Goal: Navigation & Orientation: Find specific page/section

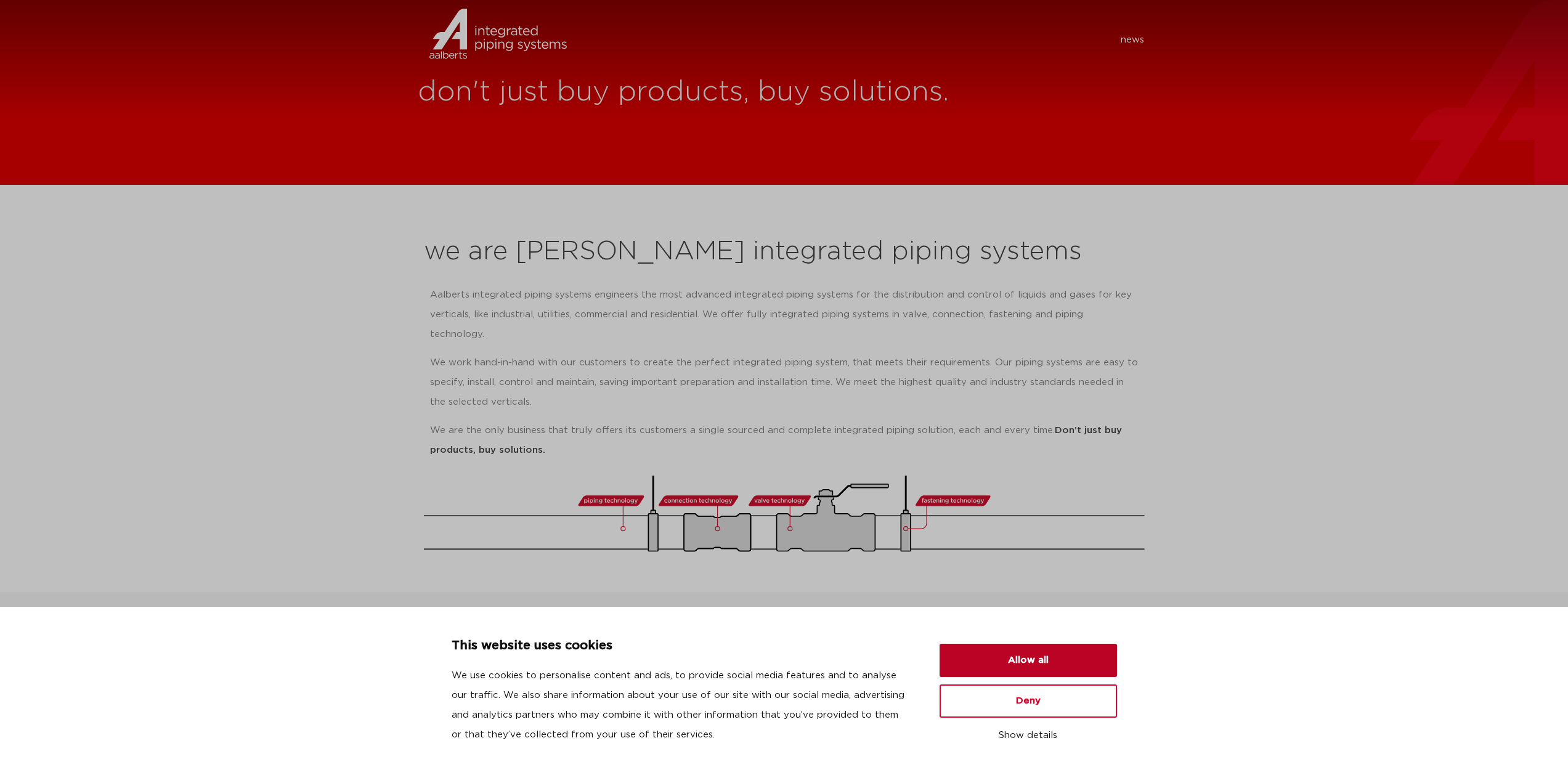
click at [1059, 647] on button "Allow all" at bounding box center [1028, 660] width 177 height 33
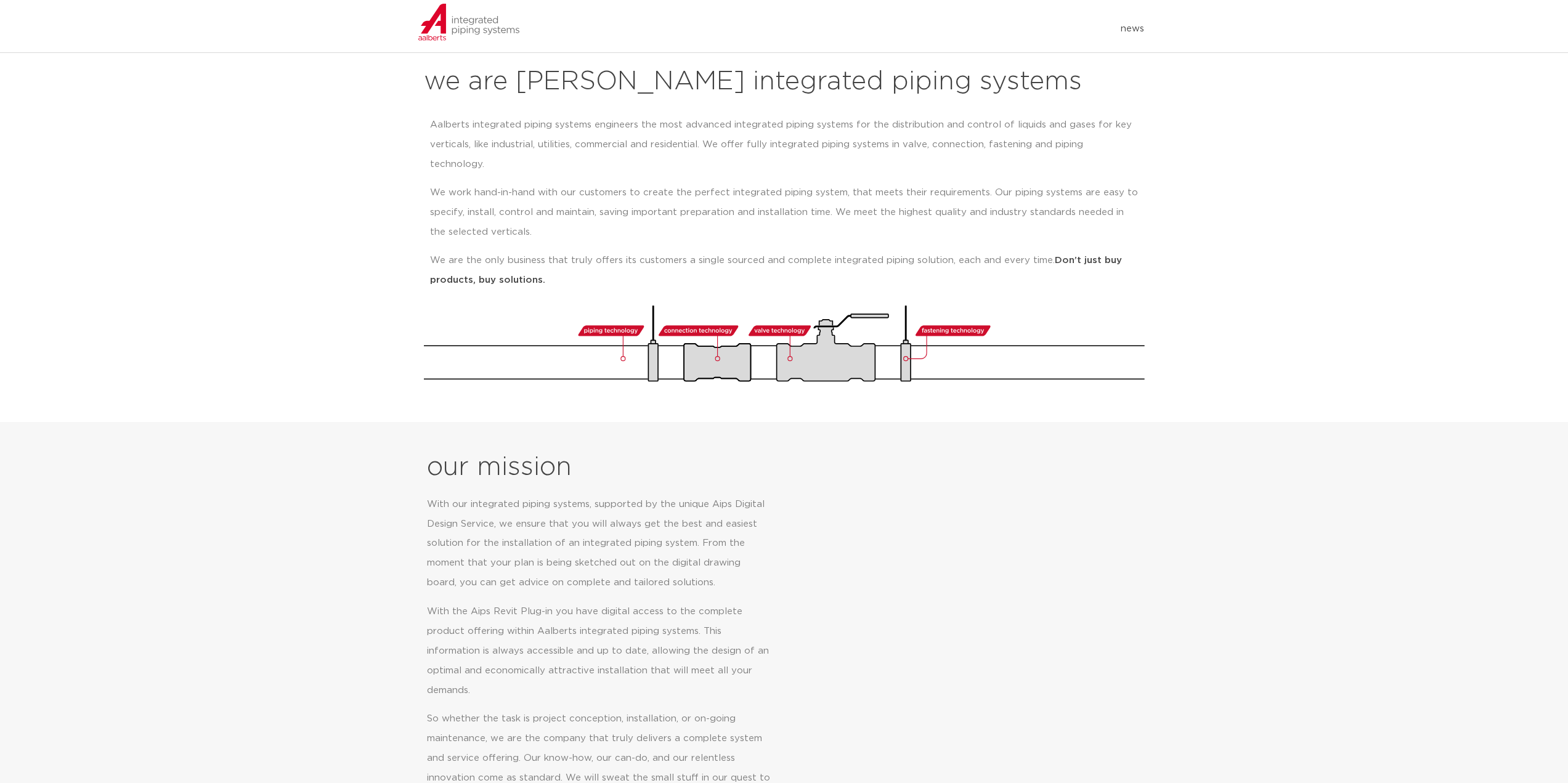
scroll to position [247, 0]
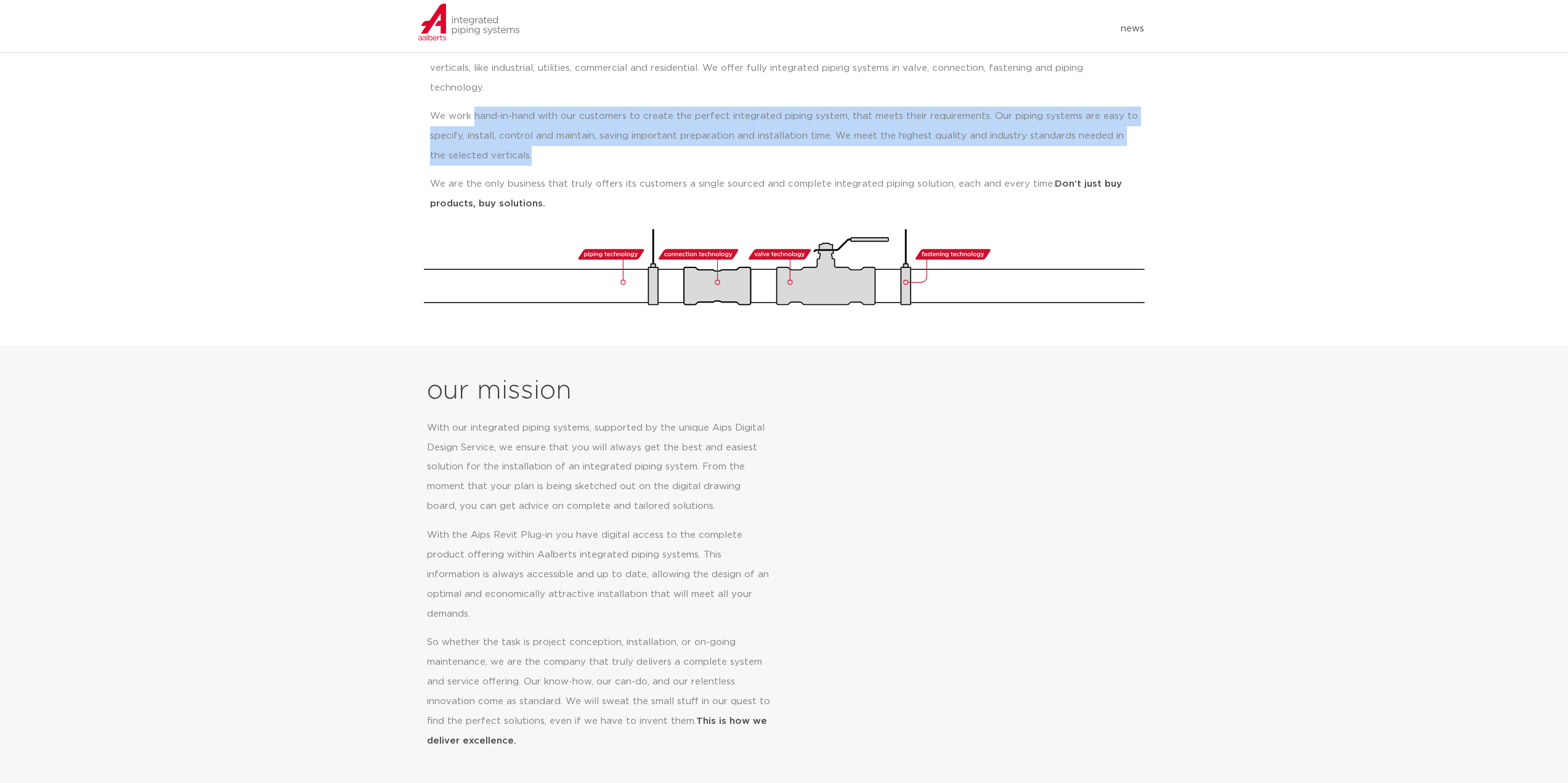
drag, startPoint x: 475, startPoint y: 97, endPoint x: 730, endPoint y: 130, distance: 257.1
click at [730, 130] on p "We work hand-in-hand with our customers to create the perfect integrated piping…" at bounding box center [784, 136] width 709 height 59
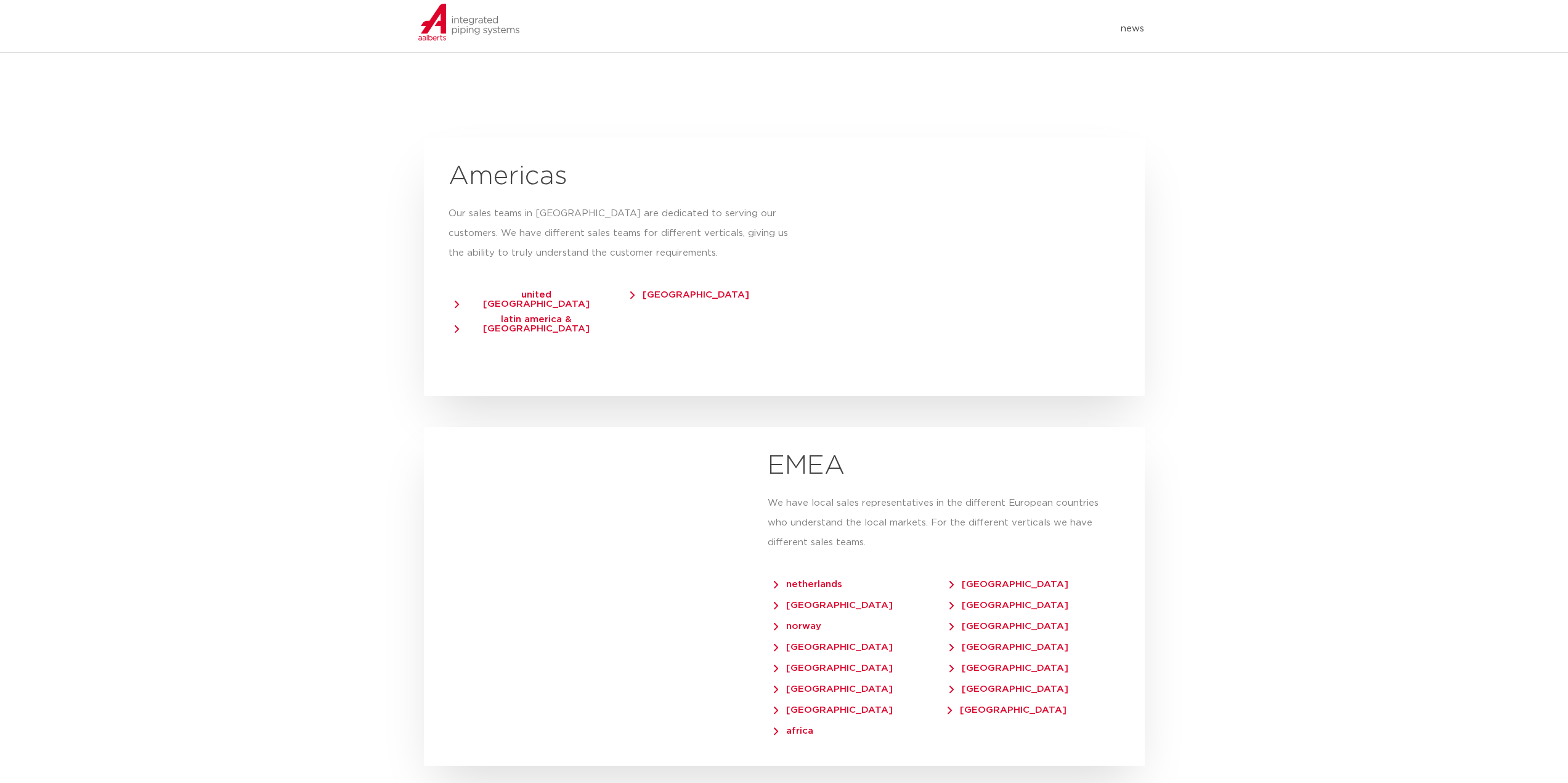
scroll to position [2157, 0]
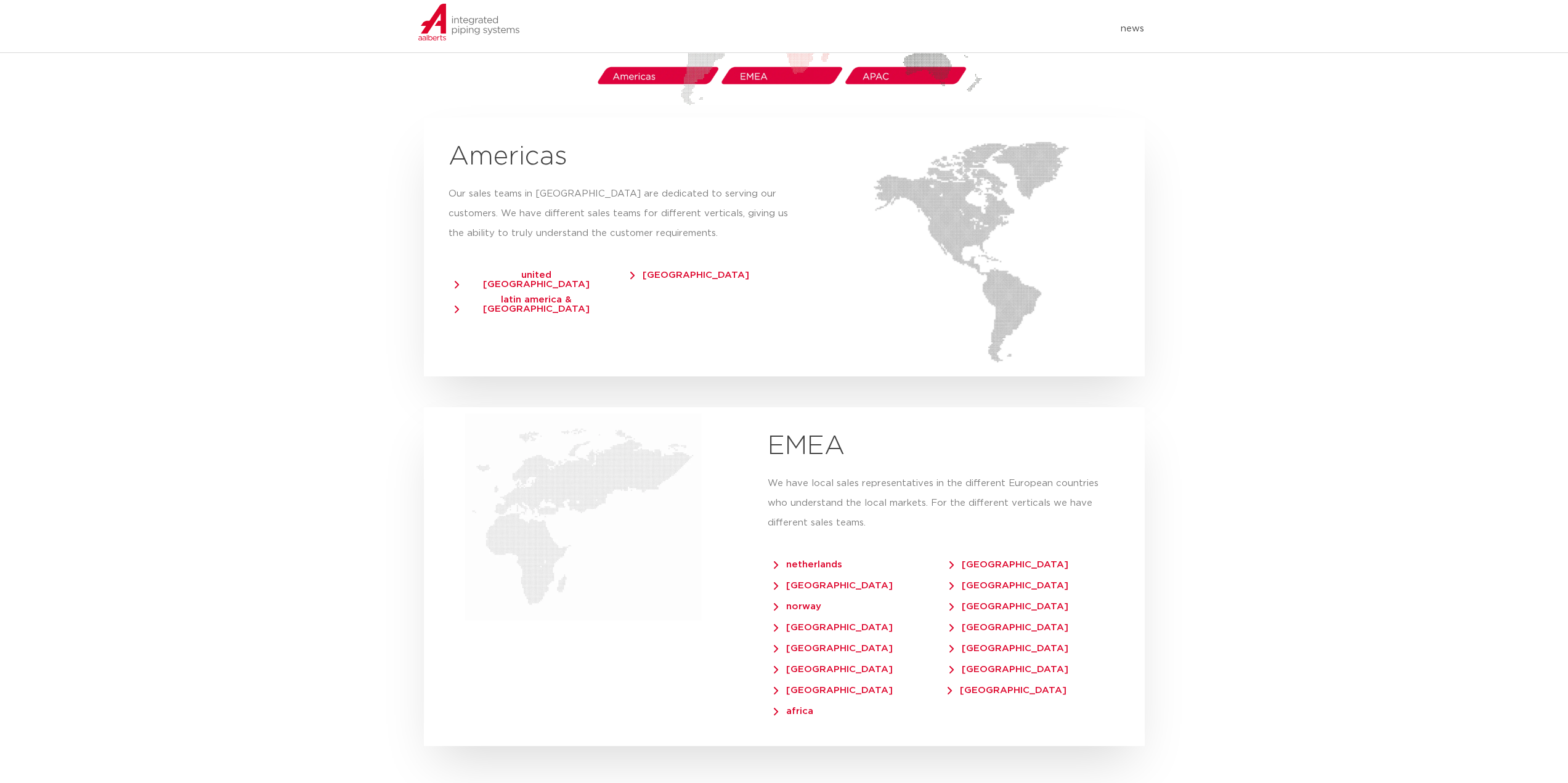
click at [1368, 387] on section "our regions IPS [GEOGRAPHIC_DATA] Lorum ipsum dolor sit amet, consecteur adipis…" at bounding box center [784, 442] width 1568 height 1400
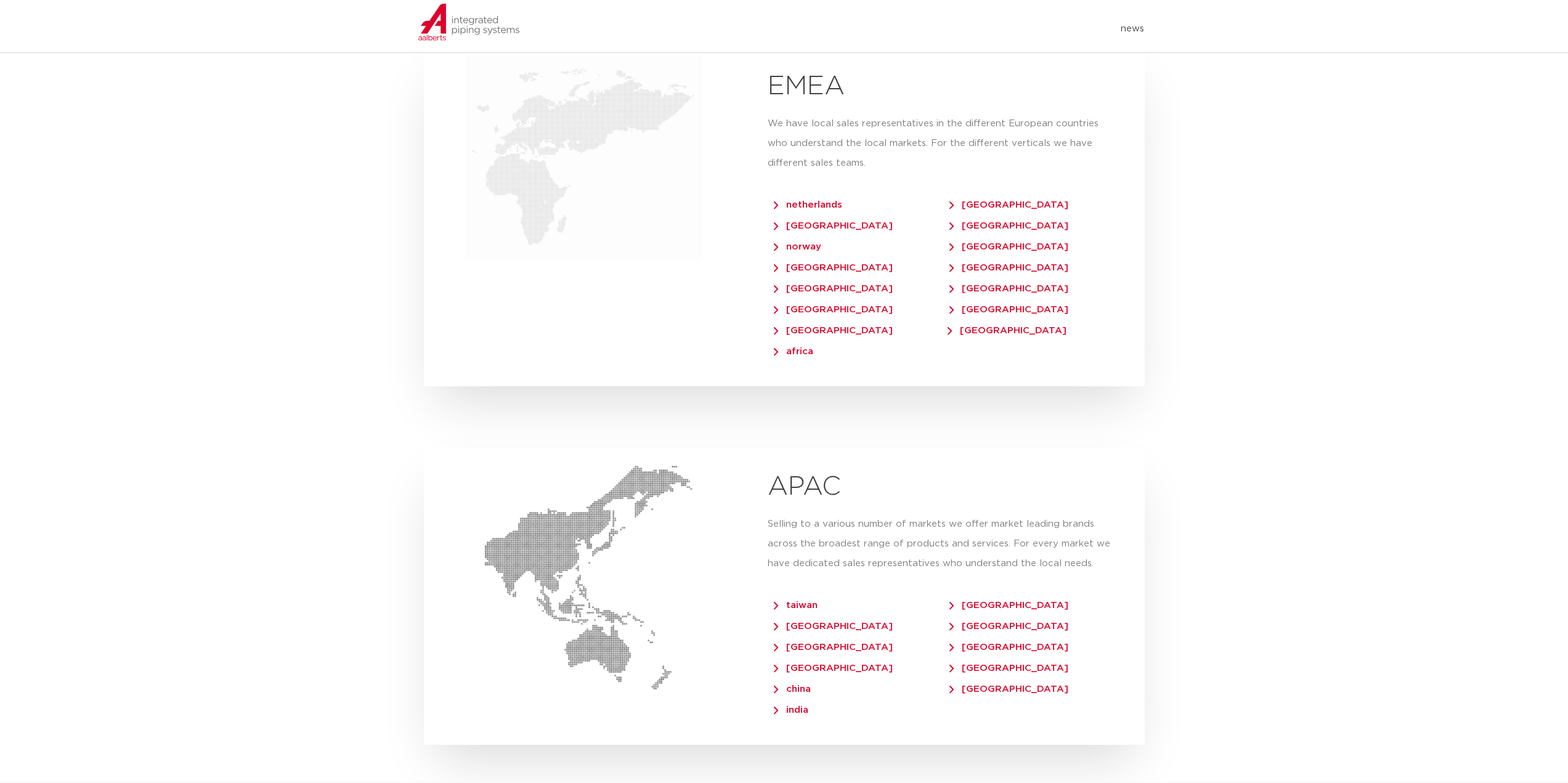
scroll to position [2650, 0]
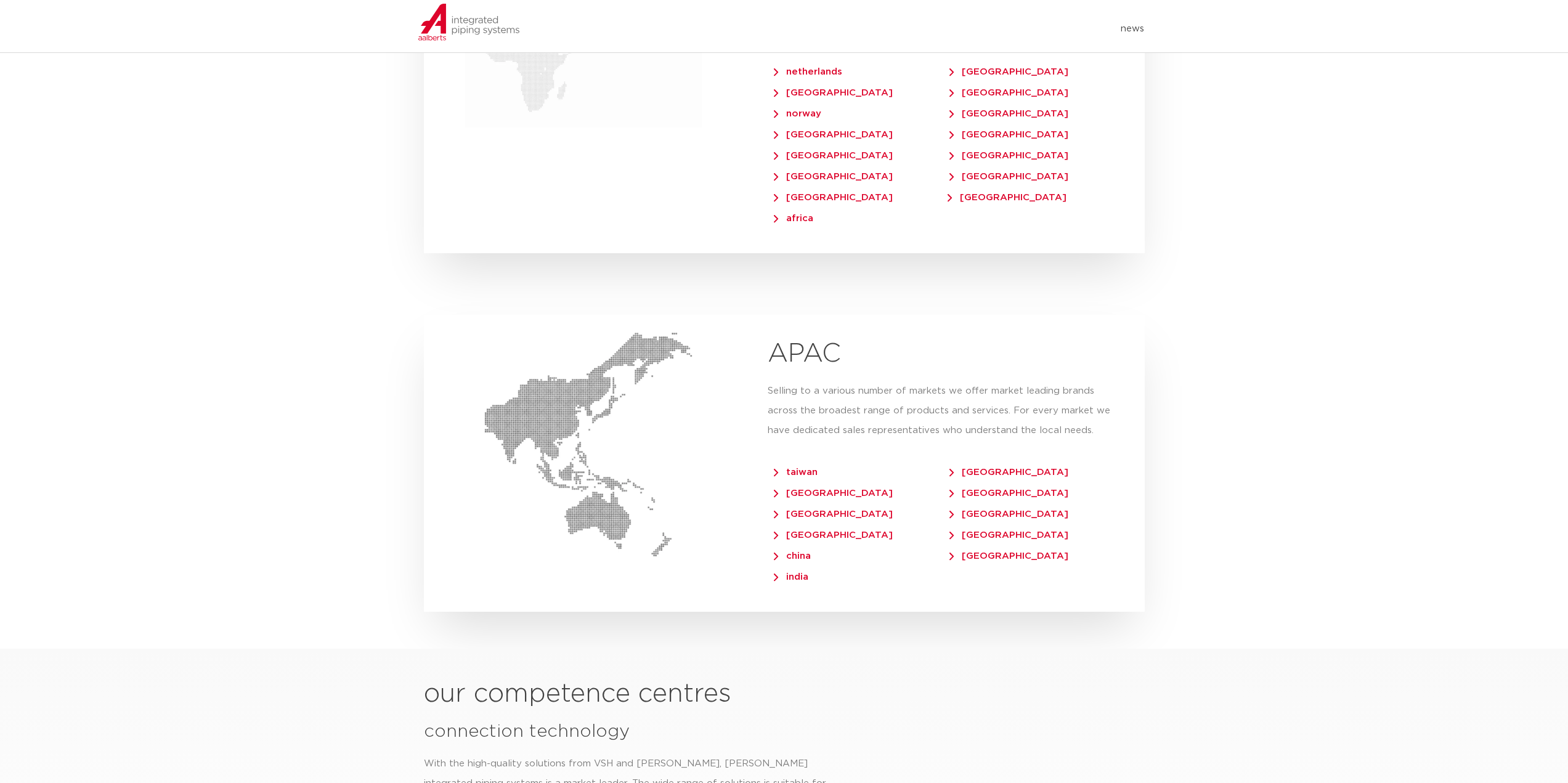
click at [805, 551] on span "china" at bounding box center [792, 556] width 37 height 10
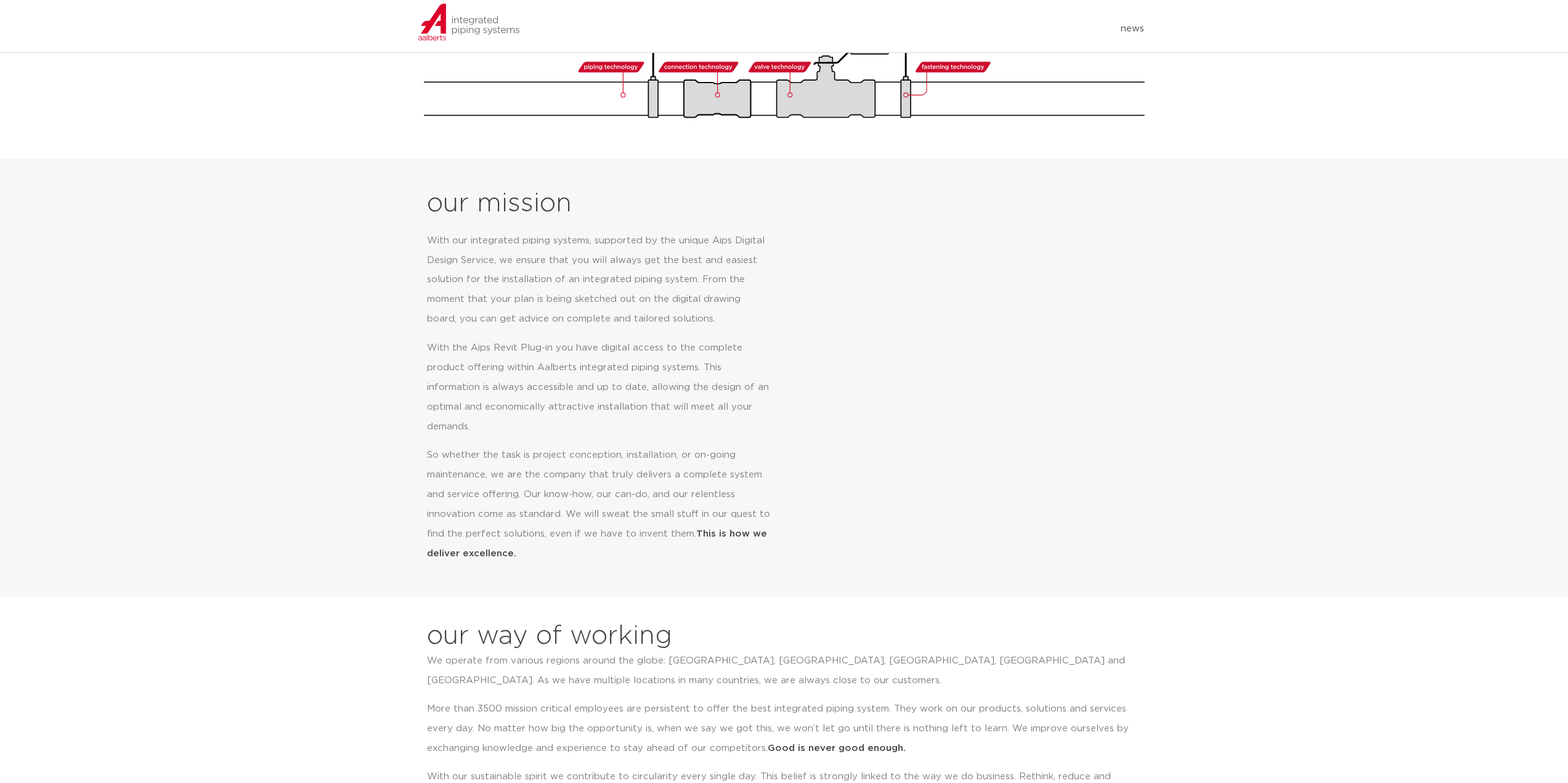
scroll to position [0, 0]
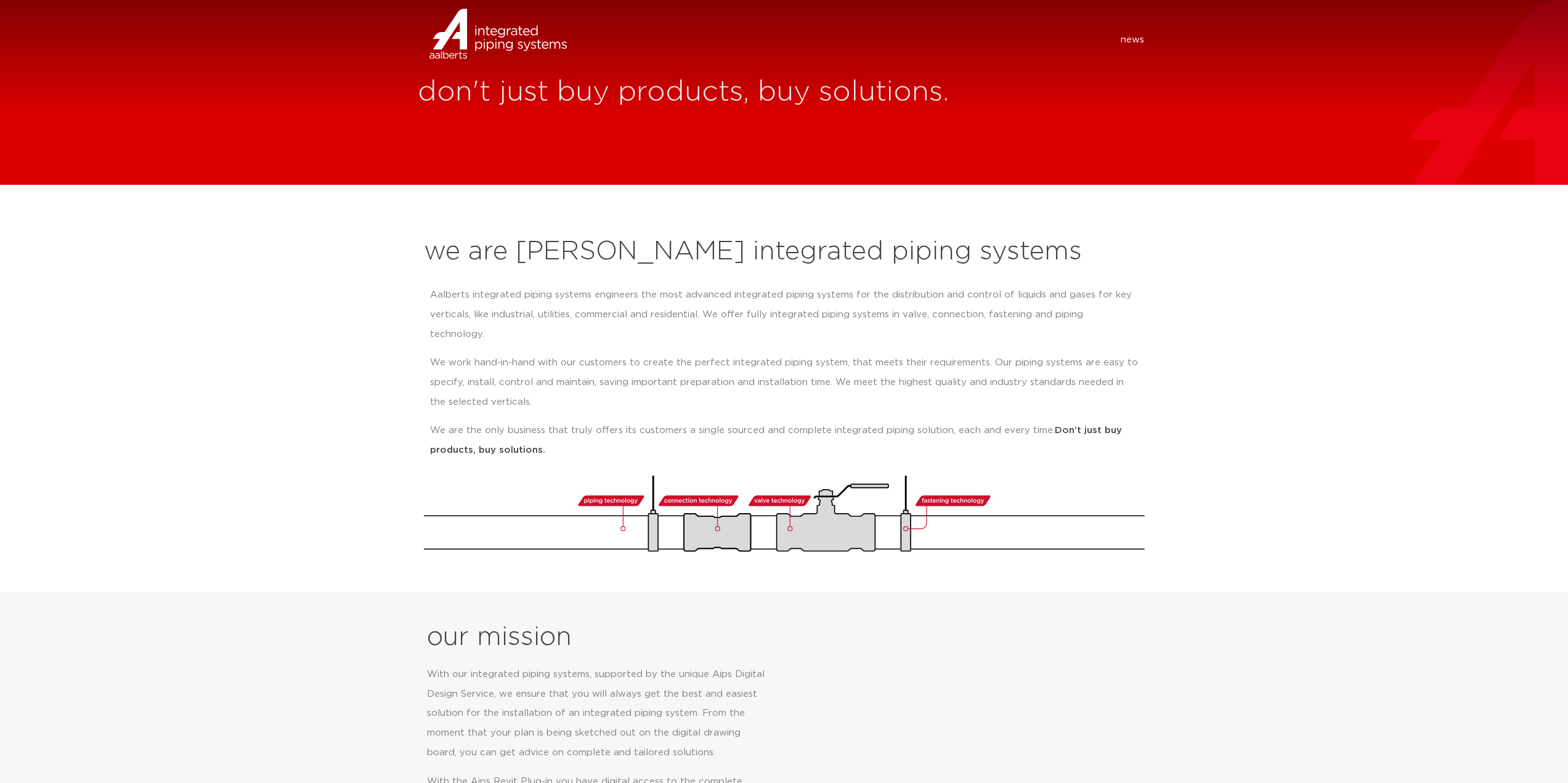
click at [507, 32] on img at bounding box center [469, 50] width 103 height 37
